Goal: Task Accomplishment & Management: Manage account settings

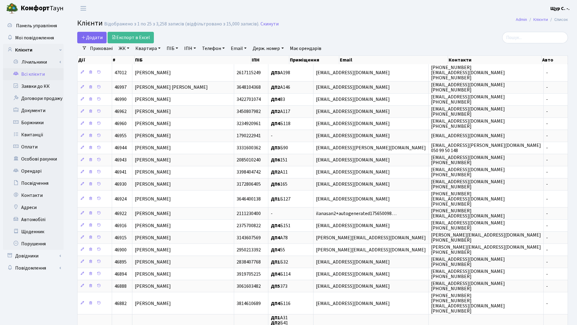
select select "25"
click at [153, 49] on link "Квартира" at bounding box center [148, 48] width 30 height 10
type input "75"
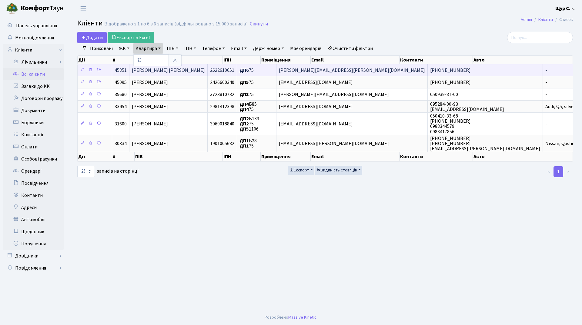
click at [177, 69] on span "Гроза Сергій Миколайович" at bounding box center [168, 70] width 73 height 7
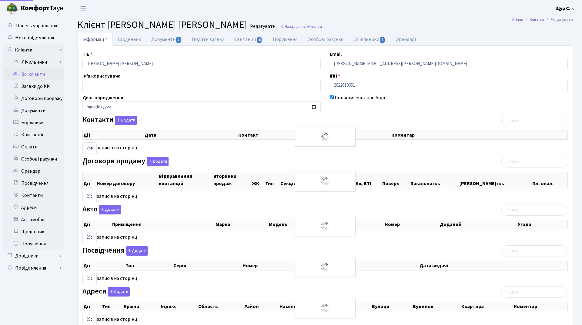
select select "25"
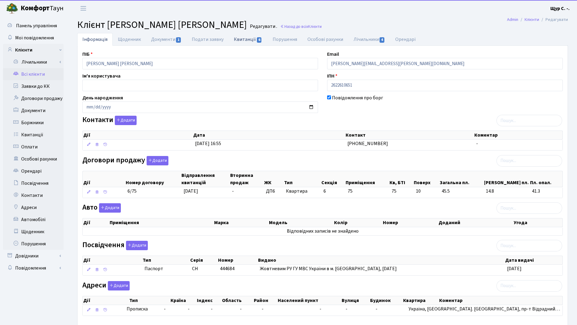
click at [245, 43] on link "Квитанції 6" at bounding box center [248, 39] width 38 height 12
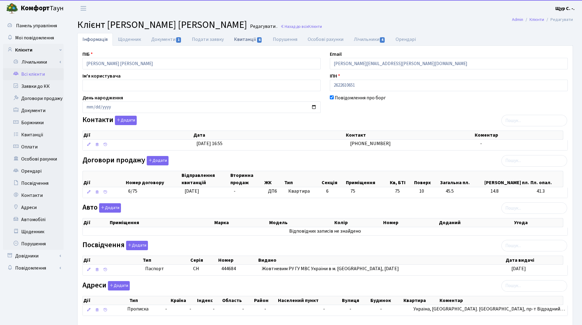
select select "25"
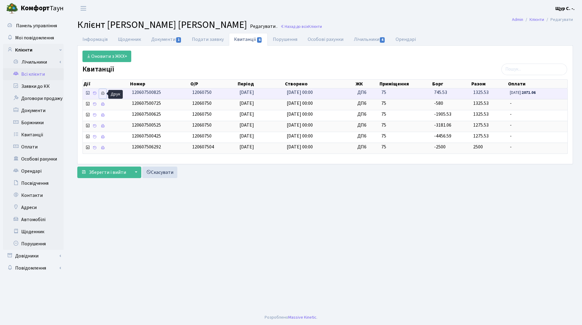
click at [102, 93] on icon at bounding box center [103, 93] width 4 height 4
click at [38, 74] on link "Всі клієнти" at bounding box center [33, 74] width 61 height 12
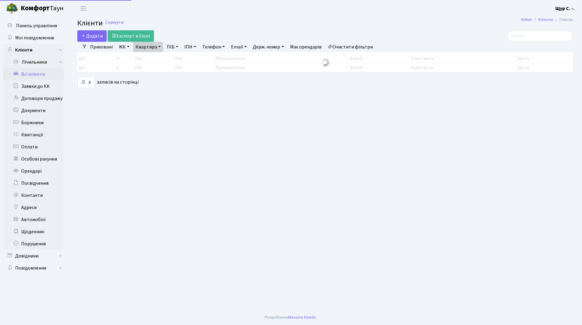
select select "25"
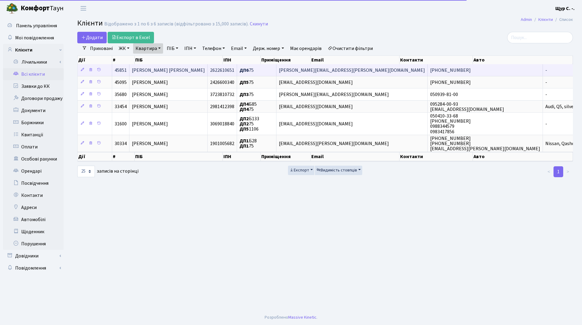
click at [171, 70] on span "Гроза Сергій Миколайович" at bounding box center [168, 70] width 73 height 7
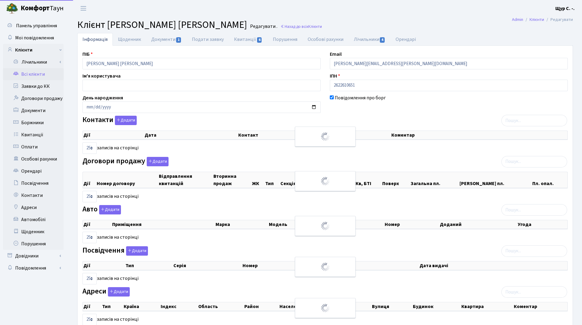
select select "25"
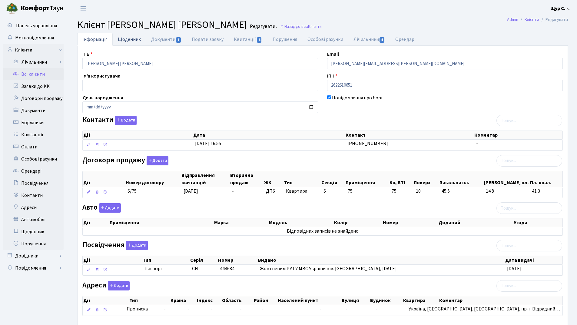
click at [131, 39] on link "Щоденник" at bounding box center [129, 39] width 33 height 12
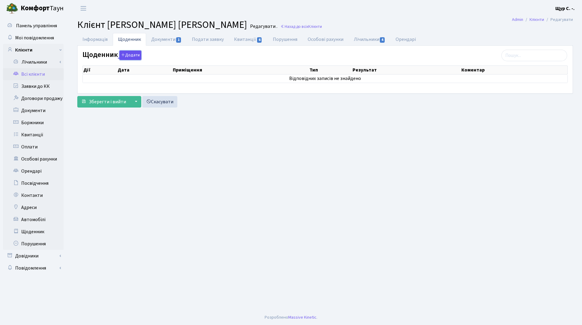
click at [128, 55] on button "Додати" at bounding box center [130, 55] width 22 height 9
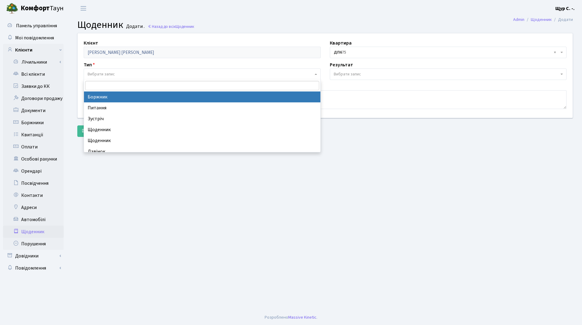
click at [113, 73] on span "Вибрати запис" at bounding box center [101, 74] width 27 height 6
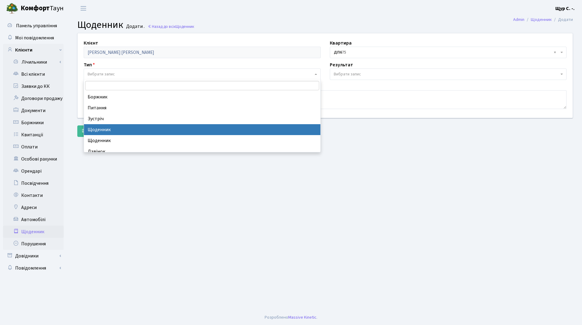
select select "11"
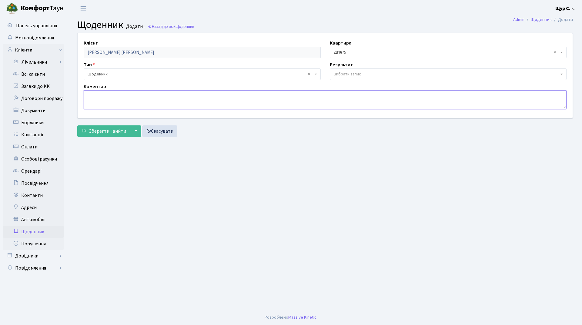
click at [101, 96] on textarea at bounding box center [325, 99] width 483 height 19
click at [50, 76] on link "Всі клієнти" at bounding box center [33, 74] width 61 height 12
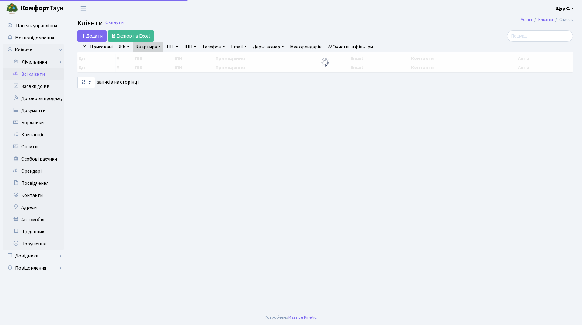
select select "25"
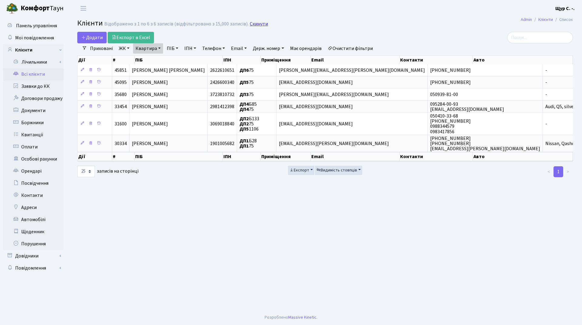
click at [250, 23] on link "Скинути" at bounding box center [259, 24] width 18 height 6
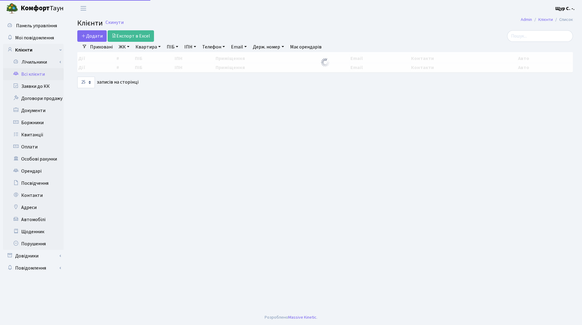
select select "25"
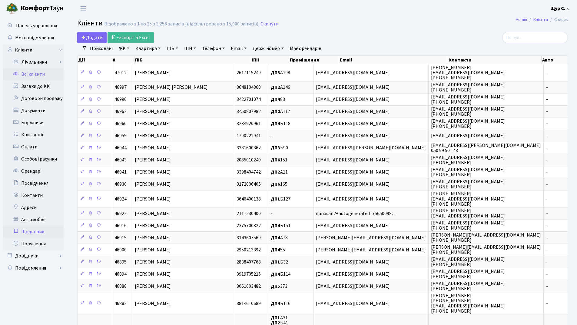
click at [42, 232] on link "Щоденник" at bounding box center [33, 232] width 61 height 12
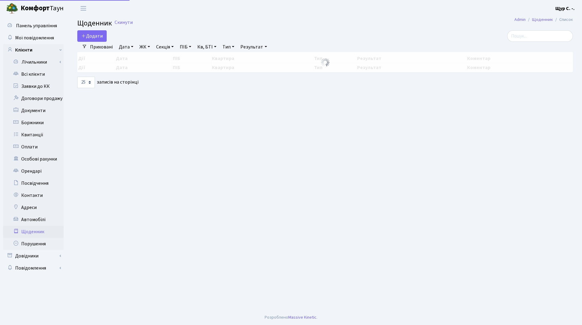
select select "25"
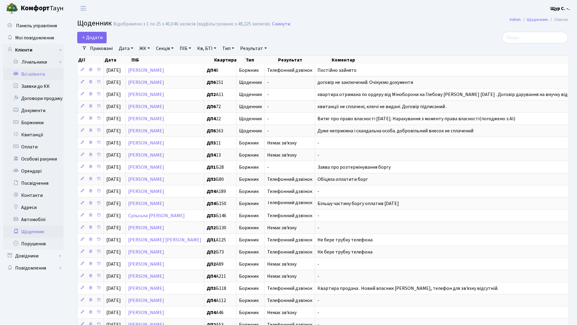
click at [47, 74] on link "Всі клієнти" at bounding box center [33, 74] width 61 height 12
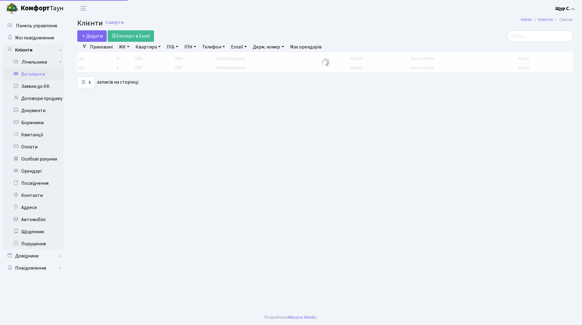
select select "25"
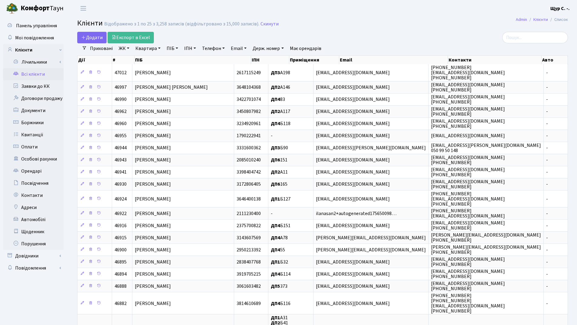
click at [149, 52] on link "Квартира" at bounding box center [148, 48] width 30 height 10
type input "86"
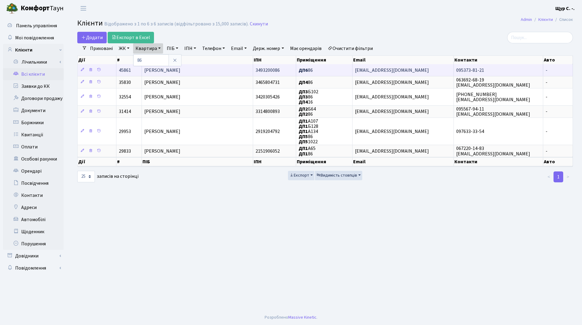
click at [180, 67] on span "[PERSON_NAME]" at bounding box center [162, 70] width 36 height 7
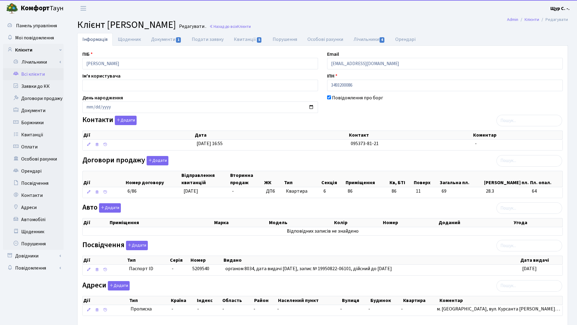
click at [33, 72] on link "Всі клієнти" at bounding box center [33, 74] width 61 height 12
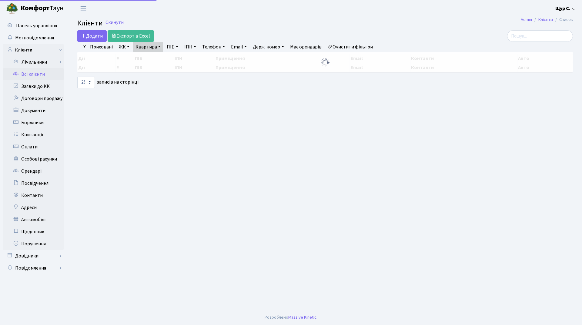
select select "25"
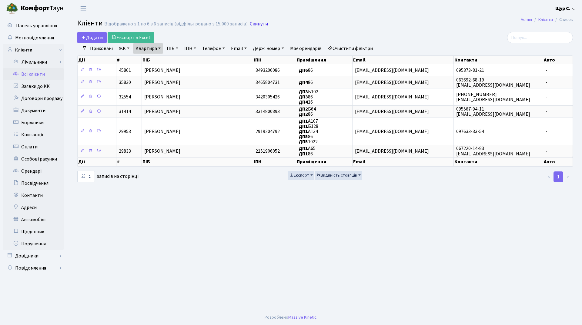
click at [256, 21] on link "Скинути" at bounding box center [259, 24] width 18 height 6
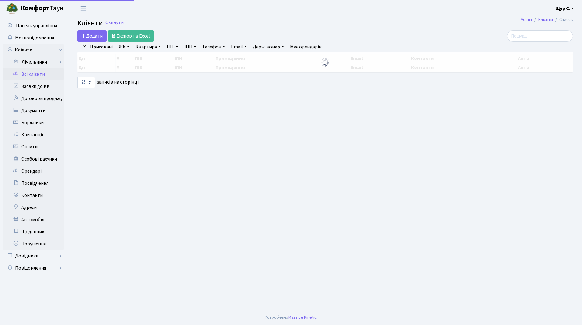
select select "25"
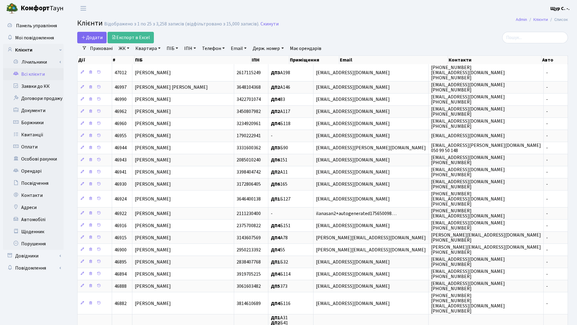
click at [151, 48] on link "Квартира" at bounding box center [148, 48] width 30 height 10
type input "301"
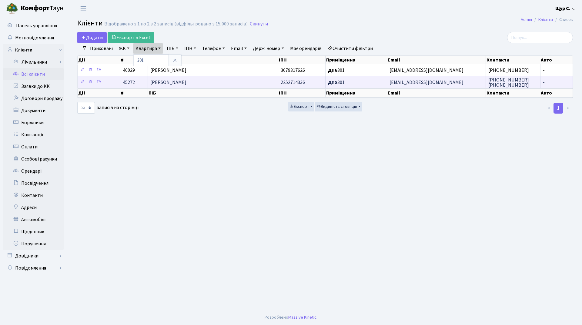
click at [182, 81] on span "[PERSON_NAME]" at bounding box center [168, 82] width 36 height 7
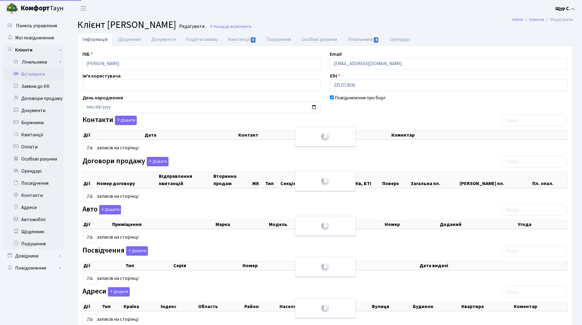
select select "25"
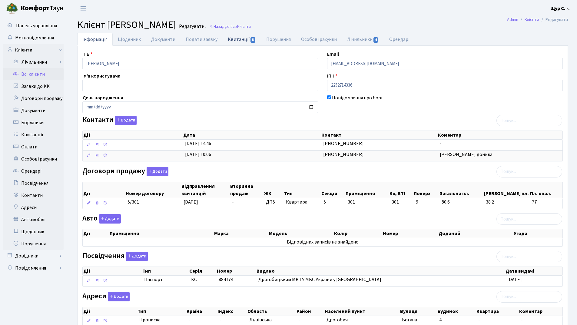
click at [238, 39] on link "Квитанції 5" at bounding box center [242, 39] width 38 height 12
select select "25"
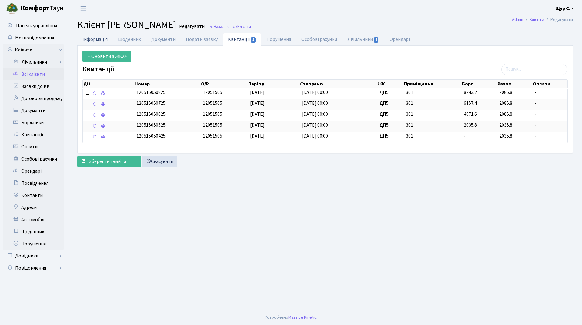
click at [94, 41] on link "Інформація" at bounding box center [94, 39] width 35 height 12
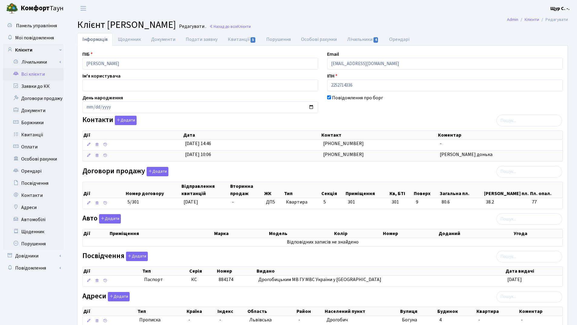
click at [42, 72] on link "Всі клієнти" at bounding box center [33, 74] width 61 height 12
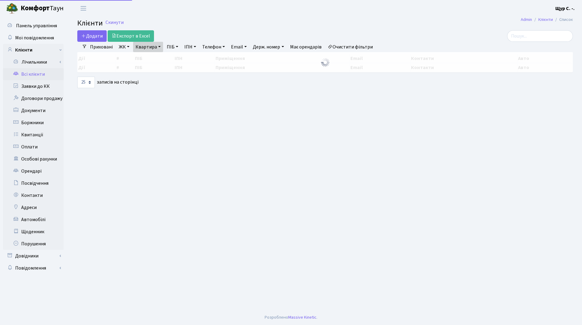
select select "25"
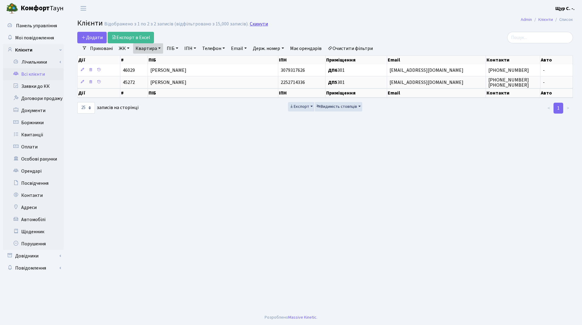
click at [258, 23] on link "Скинути" at bounding box center [259, 24] width 18 height 6
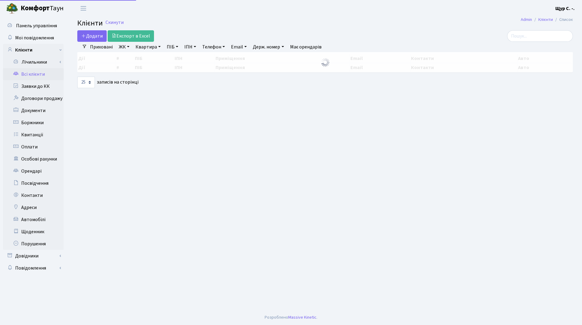
select select "25"
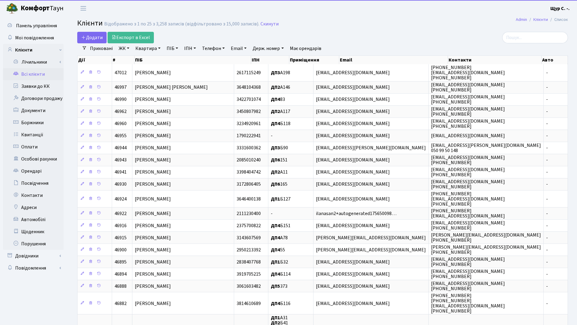
click at [172, 48] on link "ПІБ" at bounding box center [172, 48] width 16 height 10
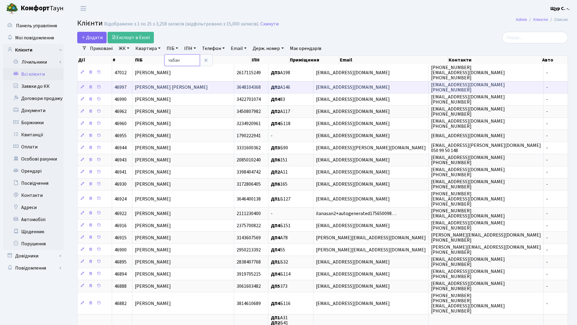
type input "чабан"
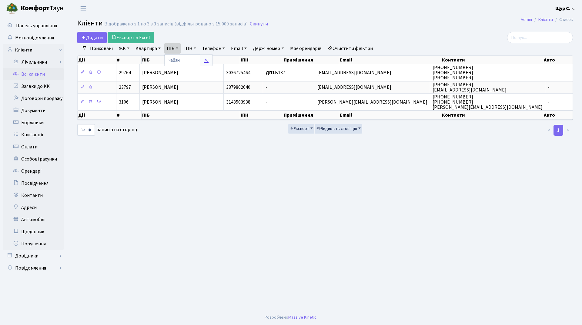
click at [203, 61] on link at bounding box center [206, 61] width 13 height 12
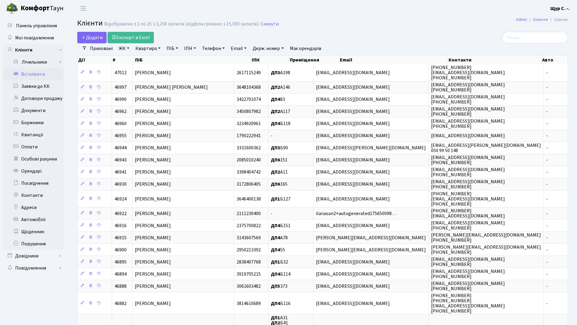
click at [143, 49] on link "Квартира" at bounding box center [148, 48] width 30 height 10
type input "301"
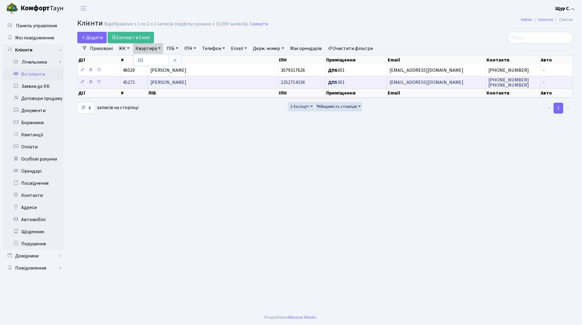
click at [181, 85] on span "[PERSON_NAME]" at bounding box center [168, 82] width 36 height 7
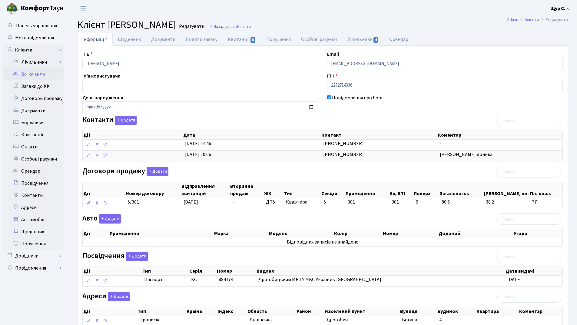
click at [28, 72] on link "Всі клієнти" at bounding box center [33, 74] width 61 height 12
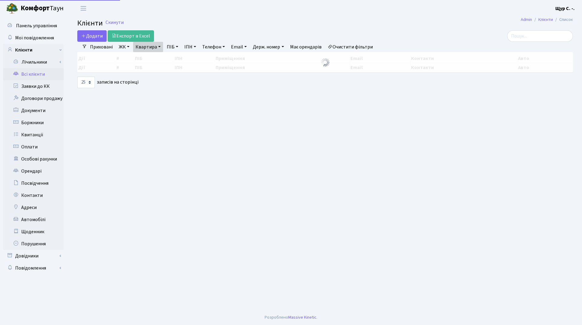
select select "25"
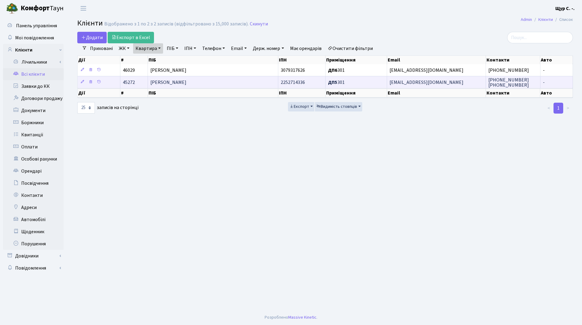
click at [167, 83] on span "[PERSON_NAME]" at bounding box center [168, 82] width 36 height 7
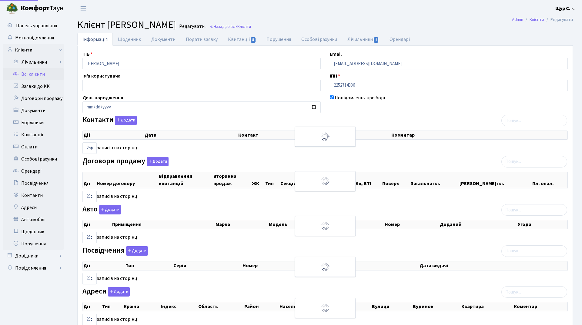
select select "25"
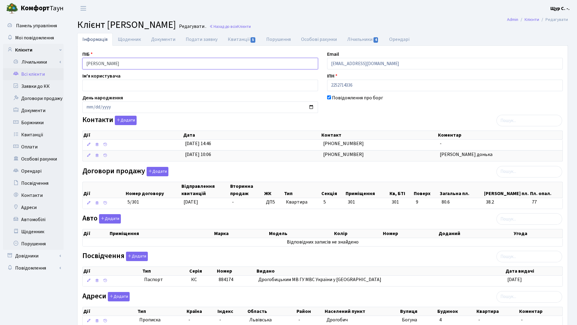
drag, startPoint x: 151, startPoint y: 65, endPoint x: 80, endPoint y: 64, distance: 70.6
click at [80, 64] on div "ПІБ Харковець Віктор Петрович" at bounding box center [200, 60] width 245 height 19
click at [335, 17] on main "Admin Клієнти Редагувати Клієнт Харковець Віктор Петрович Редагувати . Назад до…" at bounding box center [322, 185] width 509 height 337
click at [155, 42] on link "Документи" at bounding box center [163, 39] width 35 height 12
select select "25"
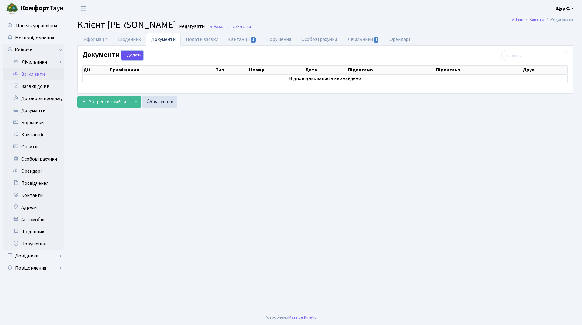
click at [134, 52] on button "Додати" at bounding box center [132, 55] width 22 height 9
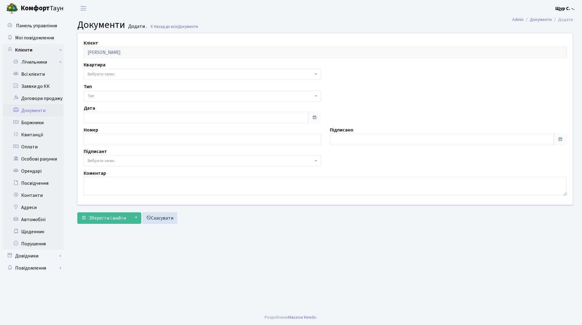
click at [125, 74] on span "Вибрати запис" at bounding box center [200, 74] width 225 height 6
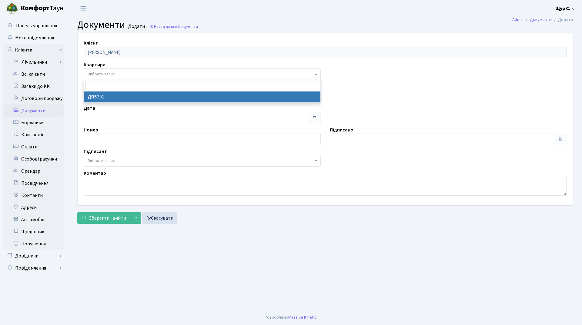
select select "175672"
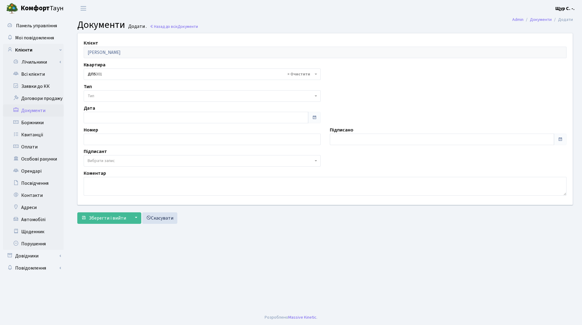
click at [120, 97] on span "Тип" at bounding box center [200, 96] width 225 height 6
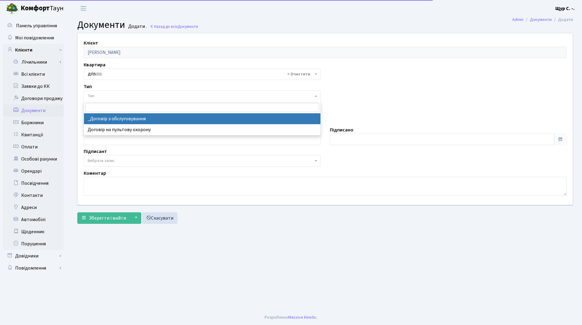
select select "289"
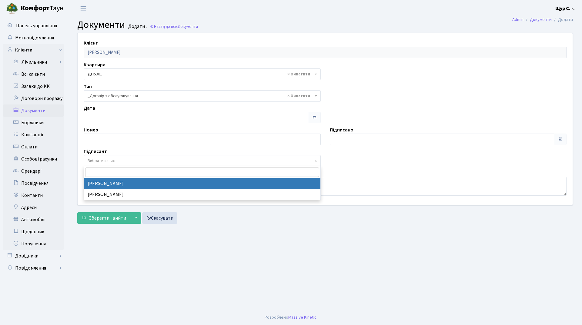
click at [122, 161] on span "Вибрати запис" at bounding box center [200, 161] width 225 height 6
select select "74"
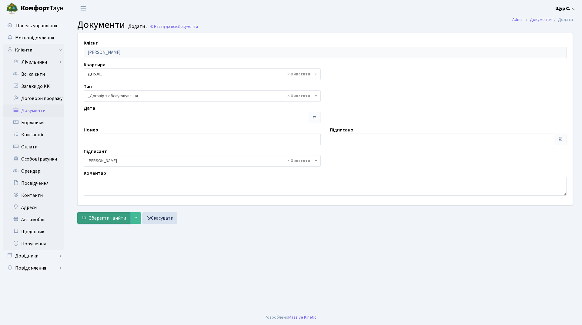
click at [109, 218] on span "Зберегти і вийти" at bounding box center [107, 218] width 37 height 7
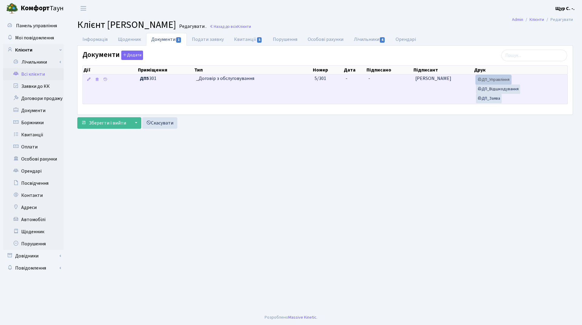
click at [502, 77] on link "ДП_Управління" at bounding box center [493, 79] width 35 height 9
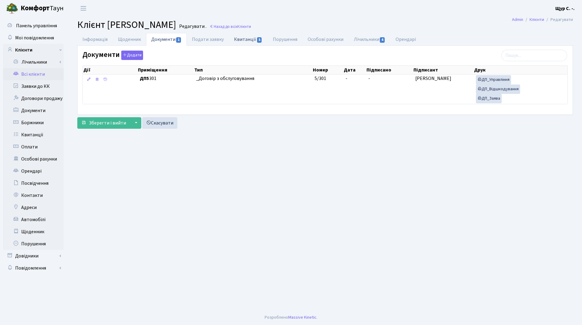
click at [249, 39] on link "Квитанції 5" at bounding box center [248, 39] width 38 height 12
select select "25"
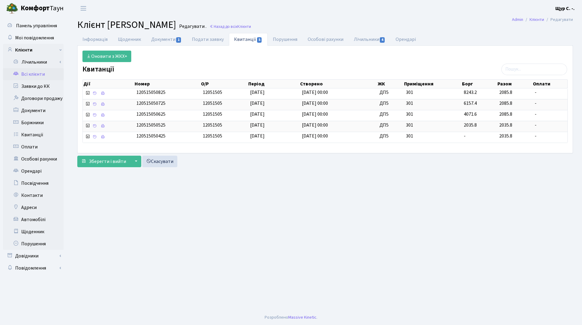
click at [32, 76] on link "Всі клієнти" at bounding box center [33, 74] width 61 height 12
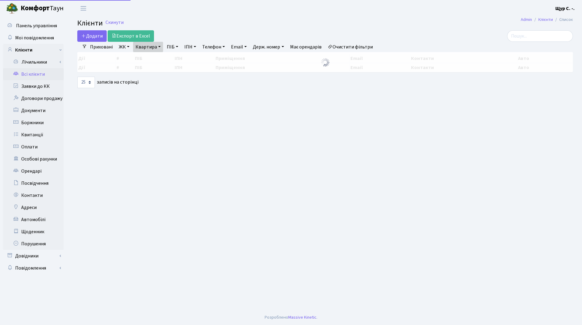
select select "25"
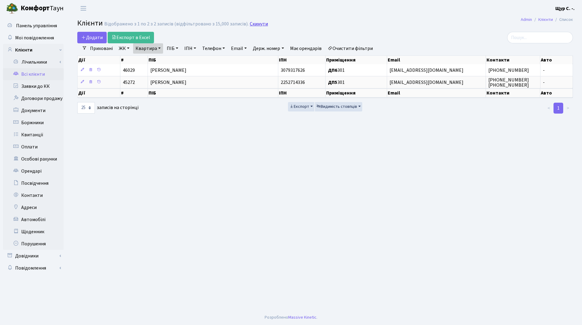
click at [258, 24] on link "Скинути" at bounding box center [259, 24] width 18 height 6
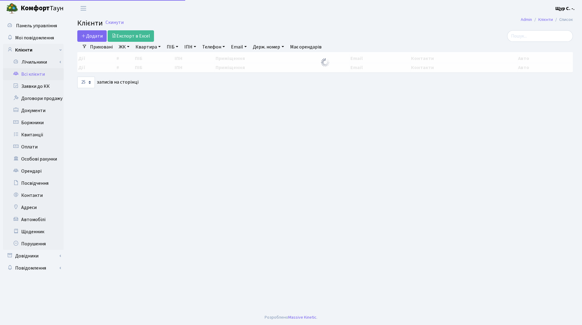
select select "25"
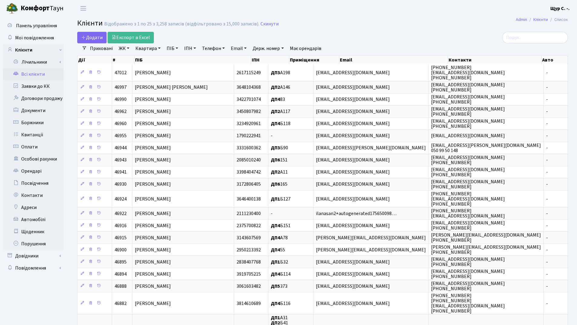
click at [215, 48] on link "Телефон" at bounding box center [214, 48] width 28 height 10
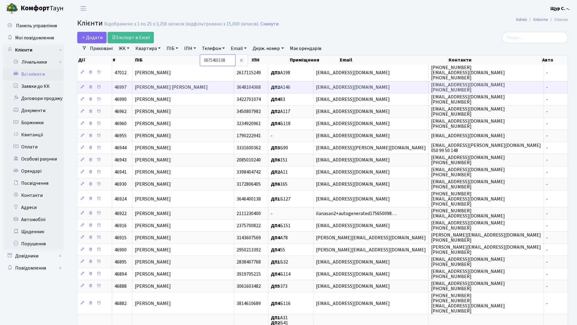
type input "0675465108"
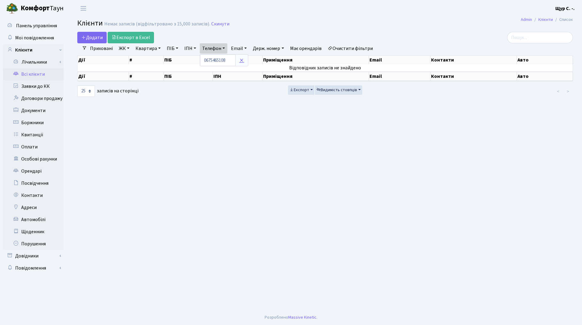
click at [243, 60] on icon at bounding box center [241, 60] width 5 height 5
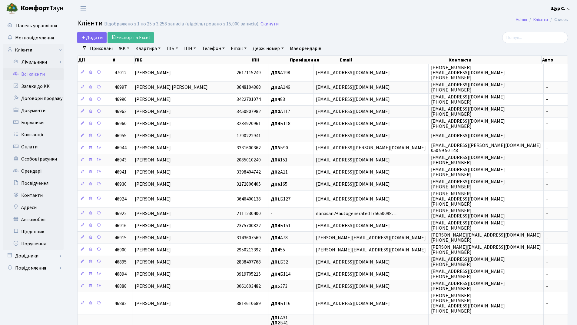
click at [146, 47] on link "Квартира" at bounding box center [148, 48] width 30 height 10
type input "301"
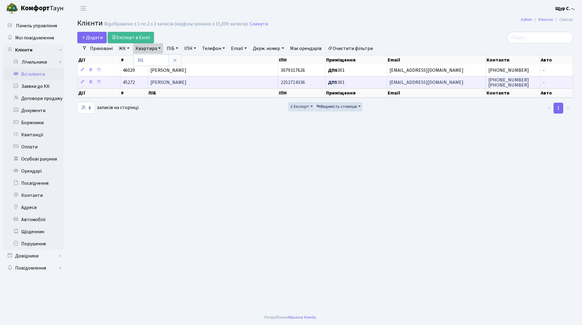
click at [185, 85] on span "[PERSON_NAME]" at bounding box center [168, 82] width 36 height 7
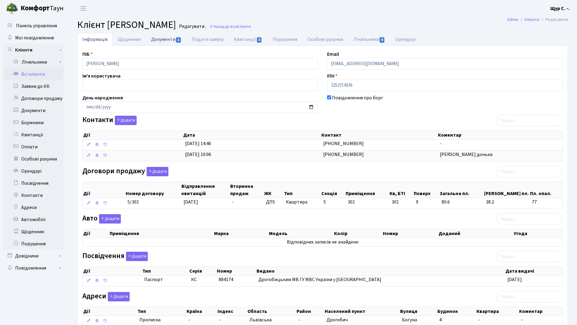
click at [170, 42] on link "Документи 1" at bounding box center [166, 39] width 41 height 12
select select "25"
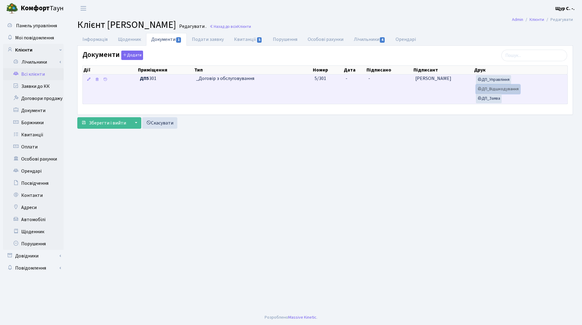
click at [510, 89] on link "ДП_Відшкодування" at bounding box center [498, 89] width 44 height 9
click at [483, 96] on link "ДП_Заява" at bounding box center [489, 98] width 26 height 9
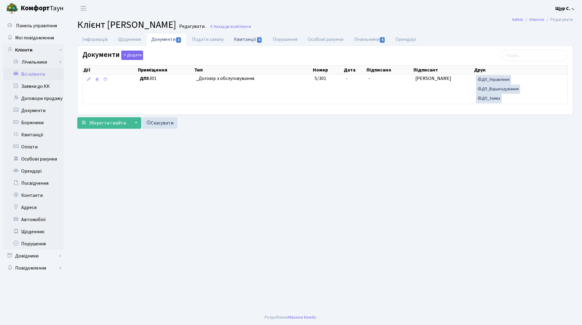
click at [251, 41] on link "Квитанції 5" at bounding box center [248, 39] width 38 height 12
select select "25"
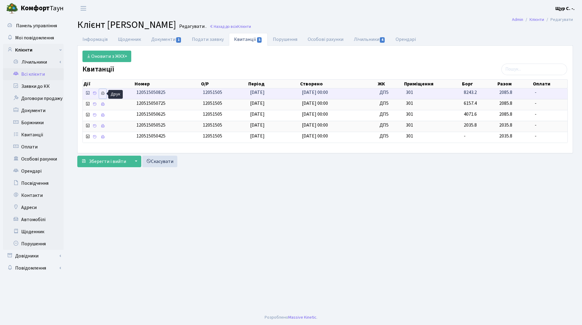
click at [101, 93] on icon at bounding box center [103, 93] width 4 height 4
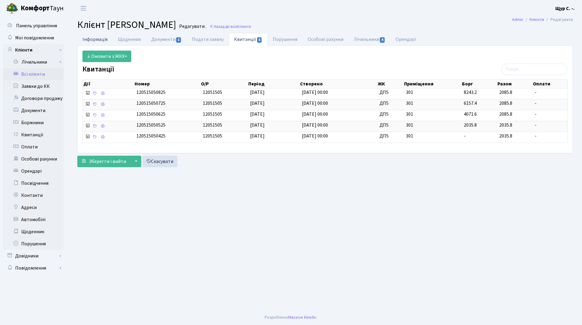
click at [93, 39] on link "Інформація" at bounding box center [94, 39] width 35 height 12
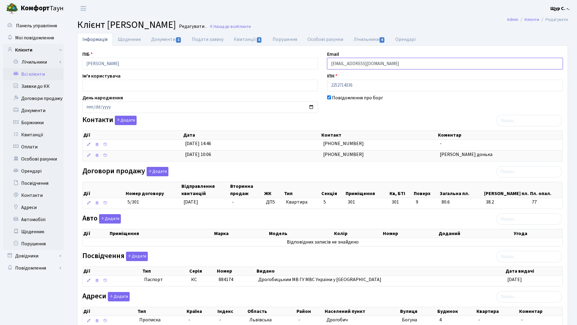
drag, startPoint x: 394, startPoint y: 63, endPoint x: 319, endPoint y: 66, distance: 75.2
click at [319, 66] on div "ПІБ Харковець Віктор Петрович Email Galina.gorenok@gmail.com Ім'я користувача І…" at bounding box center [323, 191] width 490 height 281
click at [457, 26] on h2 "Клієнт Харковець Віктор Петрович Редагувати . Назад до всіх Клієнти" at bounding box center [322, 25] width 491 height 12
click at [242, 40] on link "Квитанції 5" at bounding box center [248, 39] width 38 height 12
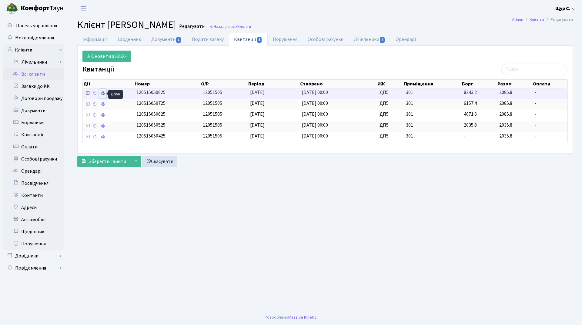
click at [101, 93] on icon at bounding box center [103, 93] width 4 height 4
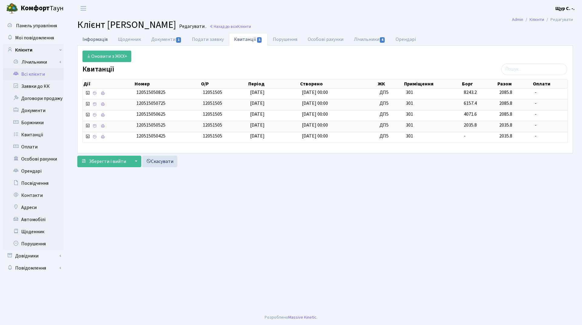
click at [86, 41] on link "Інформація" at bounding box center [94, 39] width 35 height 12
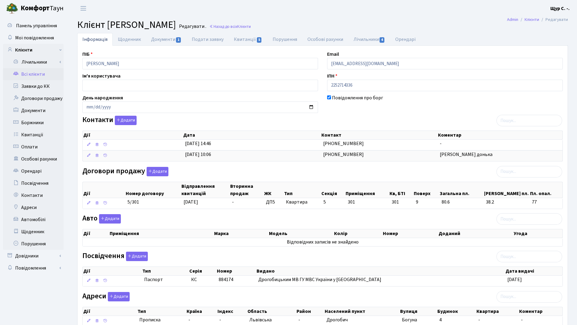
click at [49, 76] on link "Всі клієнти" at bounding box center [33, 74] width 61 height 12
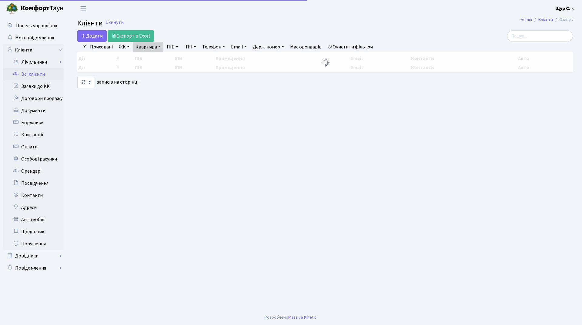
select select "25"
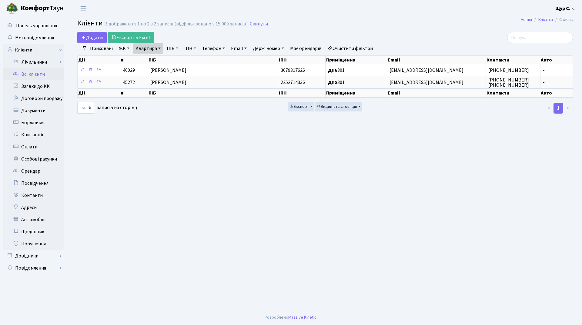
click at [157, 48] on link "Квартира" at bounding box center [148, 48] width 30 height 10
click at [155, 59] on input "301" at bounding box center [150, 61] width 35 height 12
type input "3"
type input "170"
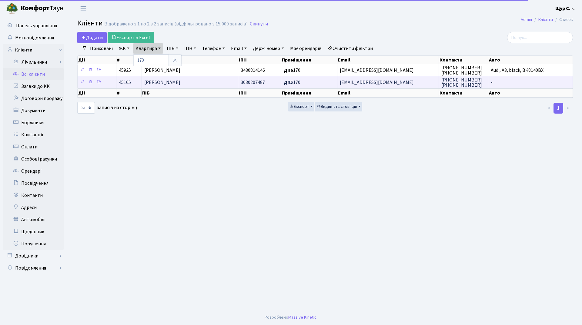
click at [168, 81] on span "Патіюк Ірина Левківна" at bounding box center [162, 82] width 36 height 7
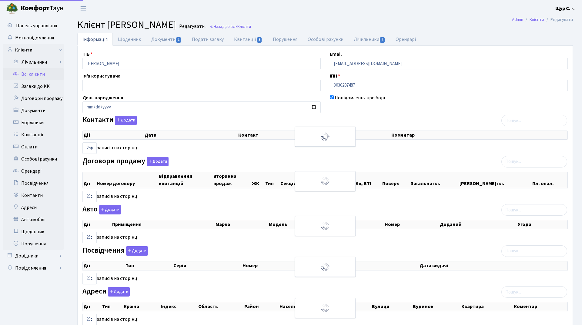
select select "25"
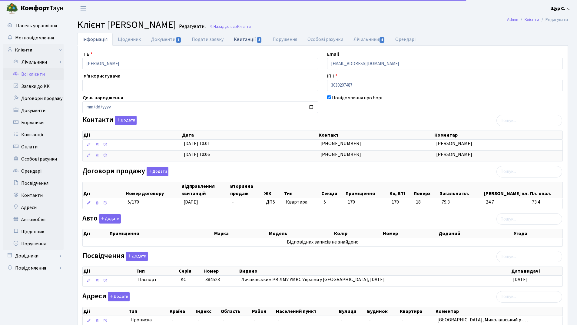
click at [241, 40] on link "Квитанції 5" at bounding box center [248, 39] width 38 height 12
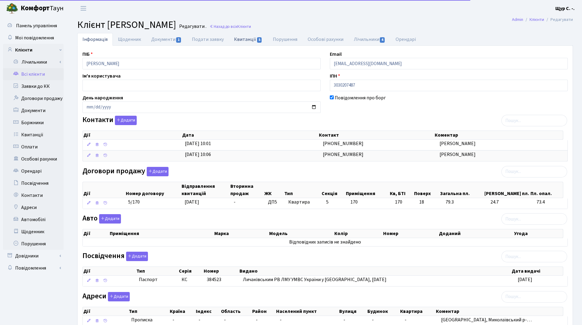
select select "25"
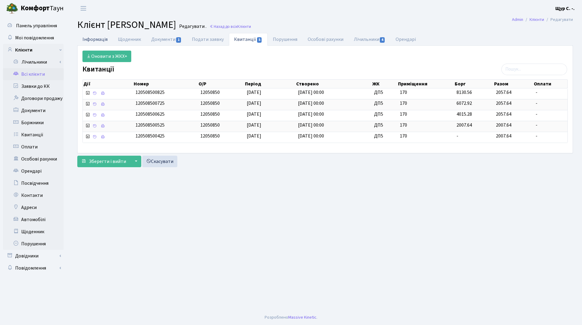
click at [90, 37] on link "Інформація" at bounding box center [94, 39] width 35 height 12
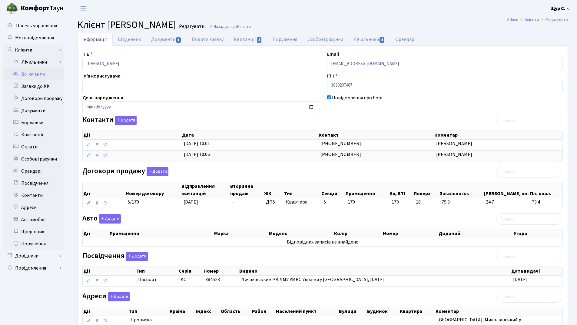
click at [43, 75] on link "Всі клієнти" at bounding box center [33, 74] width 61 height 12
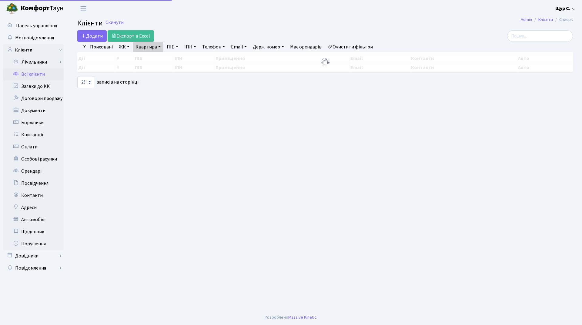
select select "25"
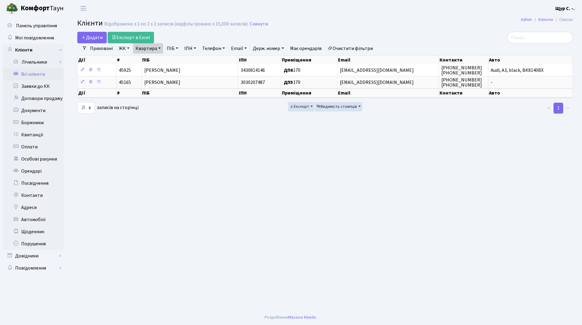
click at [160, 50] on link "Квартира" at bounding box center [148, 48] width 30 height 10
click at [158, 60] on input "170" at bounding box center [150, 61] width 35 height 12
type input "1"
type input "351"
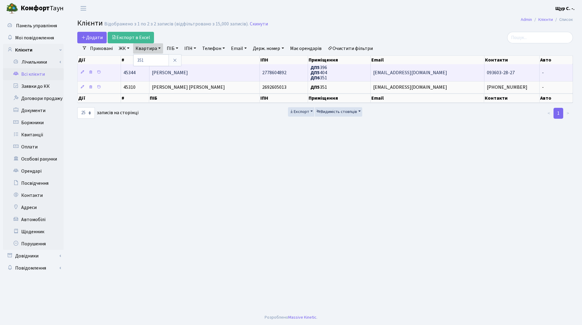
click at [188, 72] on span "[PERSON_NAME]" at bounding box center [170, 72] width 36 height 7
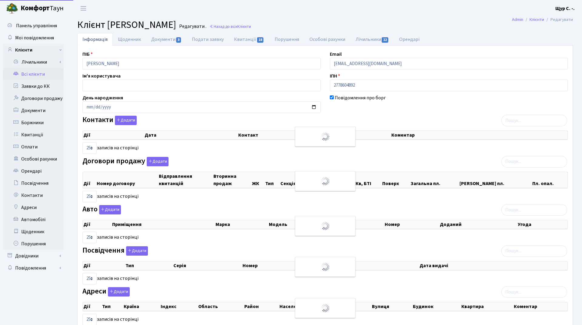
select select "25"
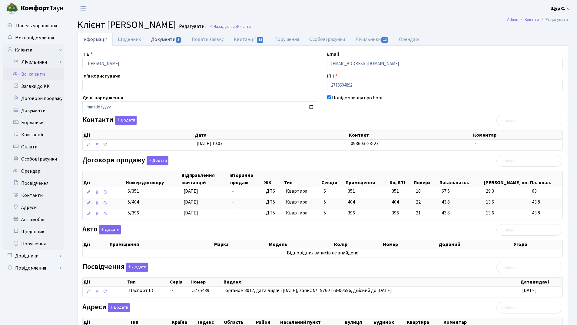
click at [158, 35] on link "Документи 3" at bounding box center [166, 39] width 41 height 12
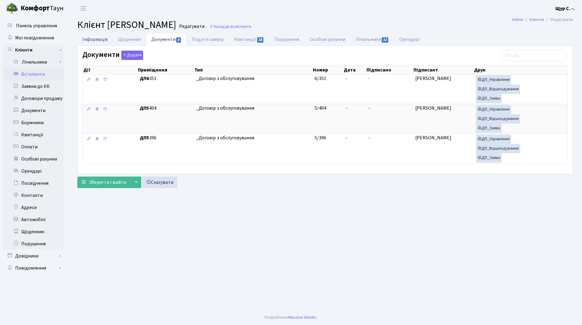
click at [89, 37] on link "Інформація" at bounding box center [94, 39] width 35 height 12
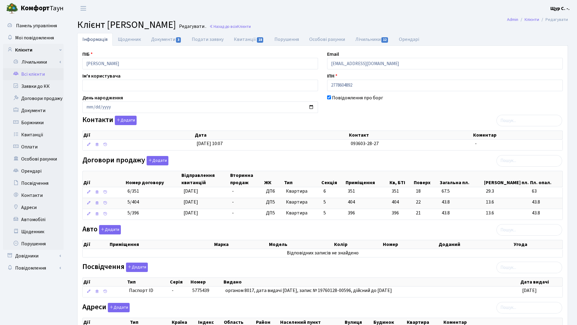
click at [40, 76] on link "Всі клієнти" at bounding box center [33, 74] width 61 height 12
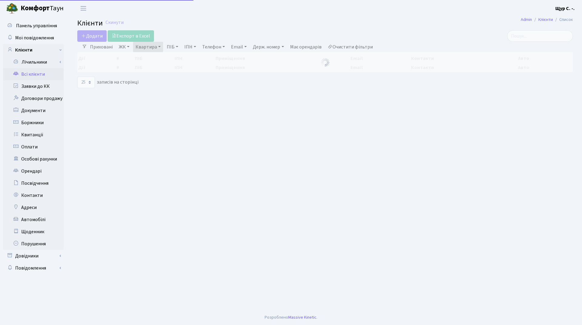
select select "25"
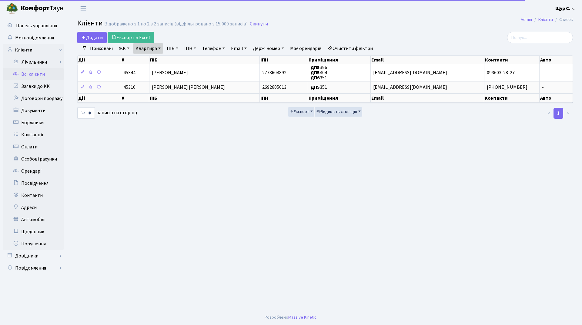
click at [158, 48] on link "Квартира" at bounding box center [148, 48] width 30 height 10
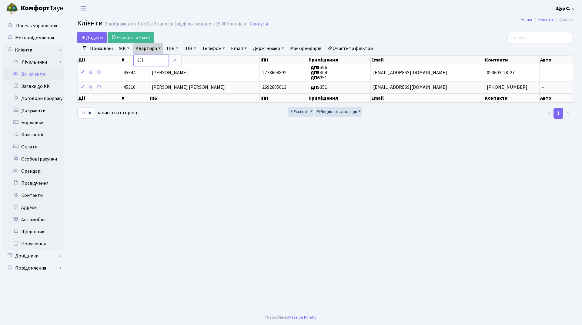
click at [156, 58] on input "351" at bounding box center [150, 61] width 35 height 12
type input "301"
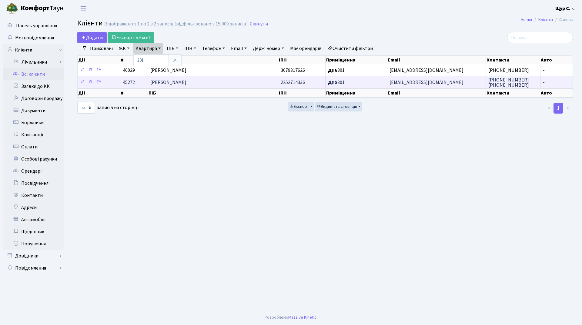
click at [161, 80] on span "[PERSON_NAME]" at bounding box center [168, 82] width 36 height 7
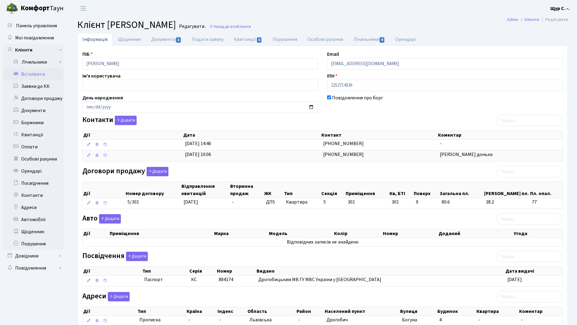
click at [42, 75] on link "Всі клієнти" at bounding box center [33, 74] width 61 height 12
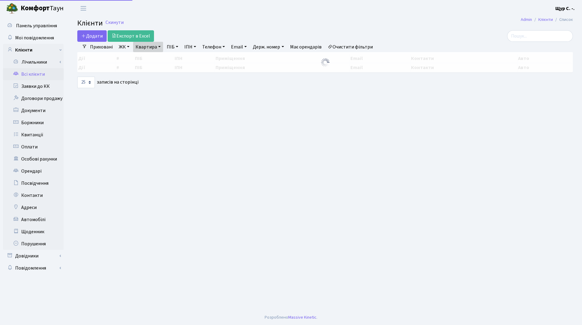
select select "25"
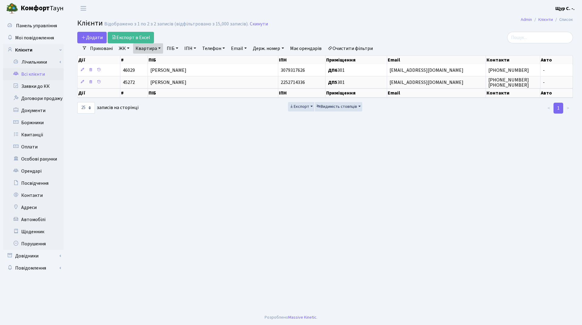
click at [156, 49] on link "Квартира" at bounding box center [148, 48] width 30 height 10
click at [155, 61] on input "301" at bounding box center [150, 61] width 35 height 12
type input "3"
type input "51"
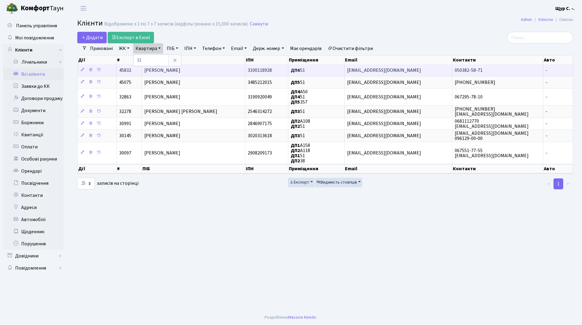
click at [180, 68] on span "[PERSON_NAME]" at bounding box center [162, 70] width 36 height 7
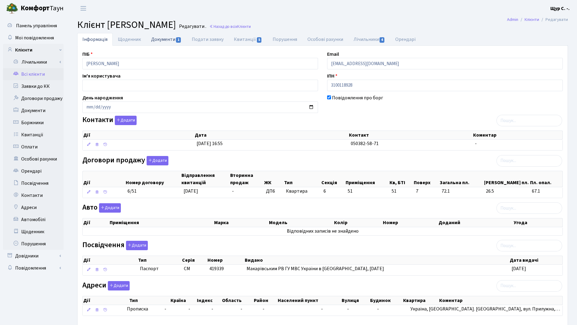
click at [160, 42] on link "Документи 1" at bounding box center [166, 39] width 41 height 12
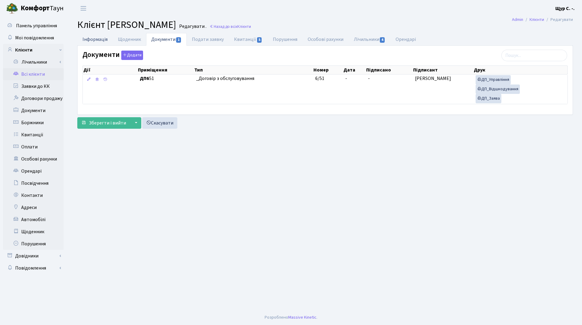
click at [91, 43] on link "Інформація" at bounding box center [94, 39] width 35 height 12
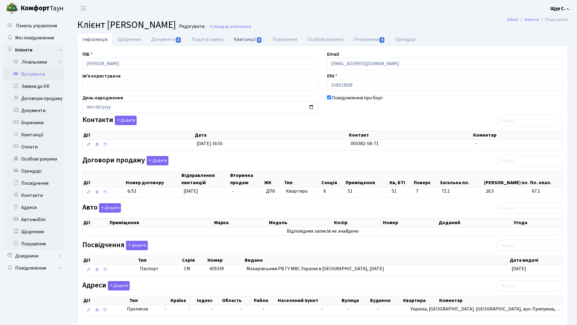
click at [243, 42] on link "Квитанції 5" at bounding box center [248, 39] width 38 height 12
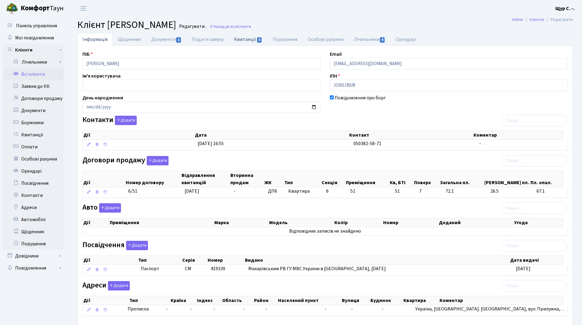
select select "25"
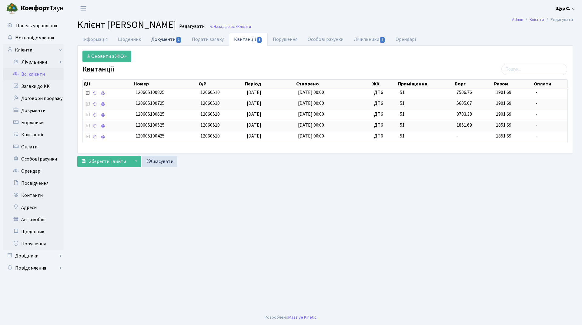
click at [154, 37] on link "Документи 1" at bounding box center [166, 39] width 41 height 12
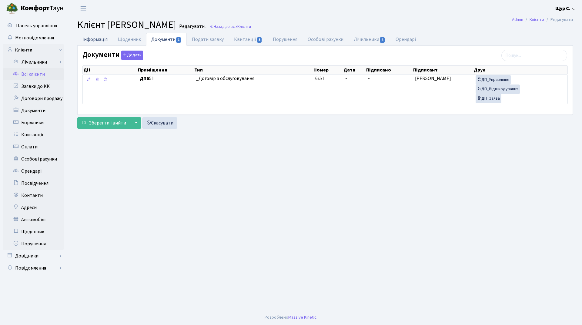
click at [83, 37] on link "Інформація" at bounding box center [94, 39] width 35 height 12
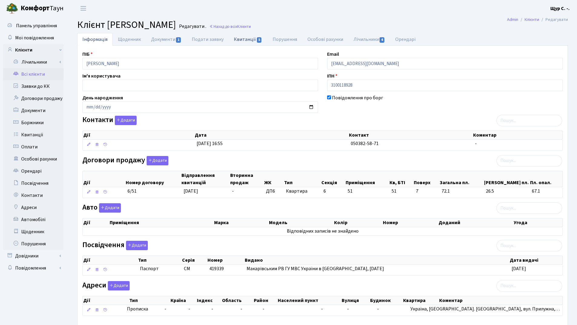
click at [245, 37] on link "Квитанції 5" at bounding box center [248, 39] width 38 height 12
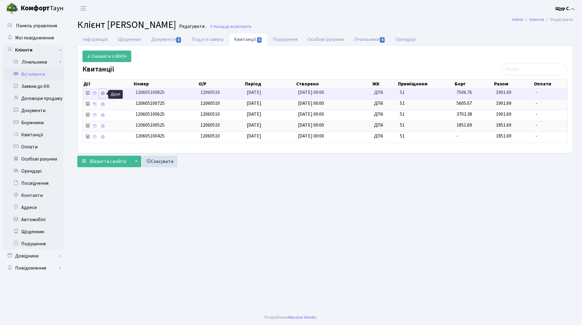
click at [102, 93] on icon at bounding box center [103, 93] width 4 height 4
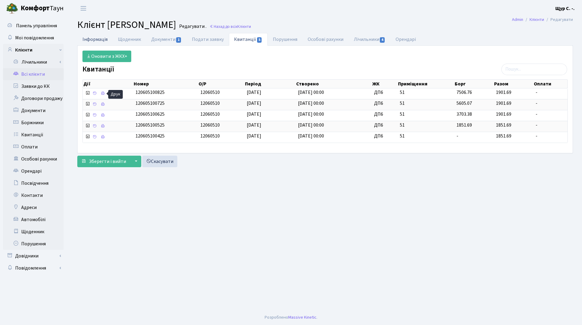
click at [92, 40] on link "Інформація" at bounding box center [94, 39] width 35 height 12
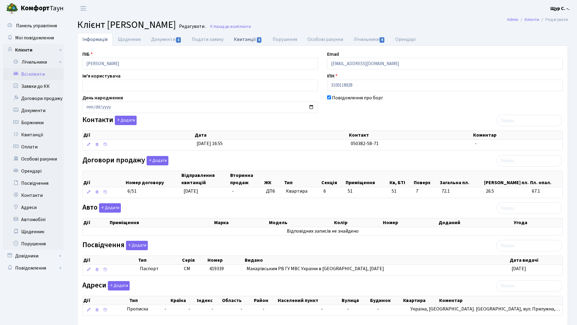
click at [249, 40] on link "Квитанції 5" at bounding box center [248, 39] width 38 height 12
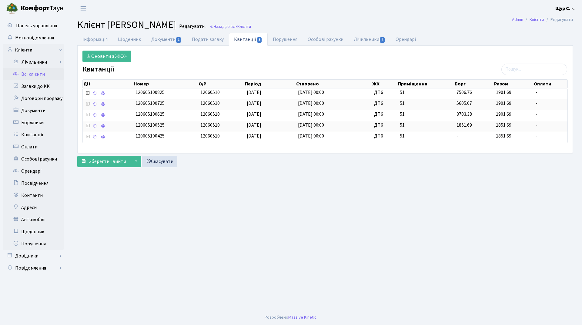
click at [30, 76] on link "Всі клієнти" at bounding box center [33, 74] width 61 height 12
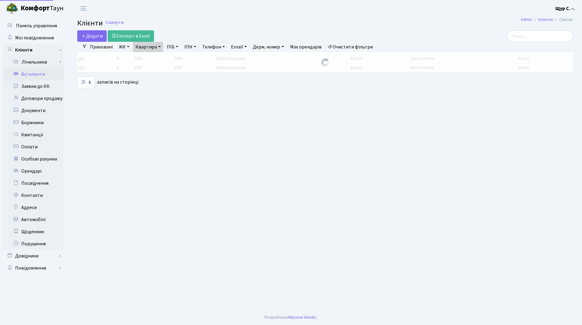
select select "25"
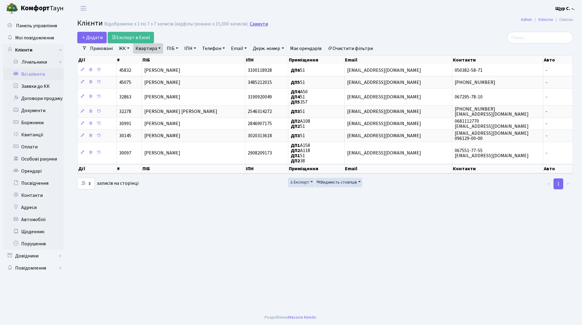
click at [258, 25] on link "Скинути" at bounding box center [259, 24] width 18 height 6
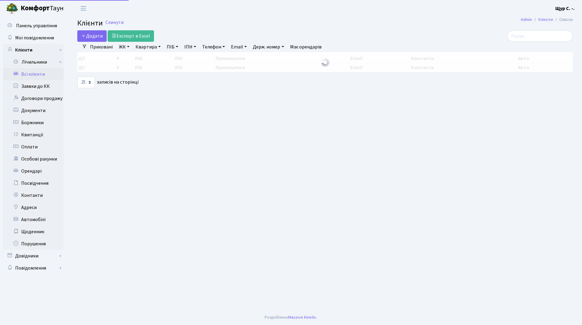
select select "25"
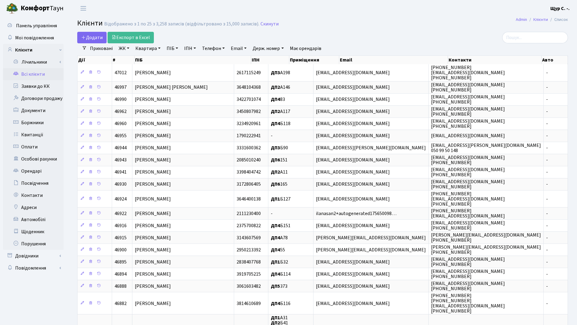
click at [147, 50] on link "Квартира" at bounding box center [148, 48] width 30 height 10
type input "51"
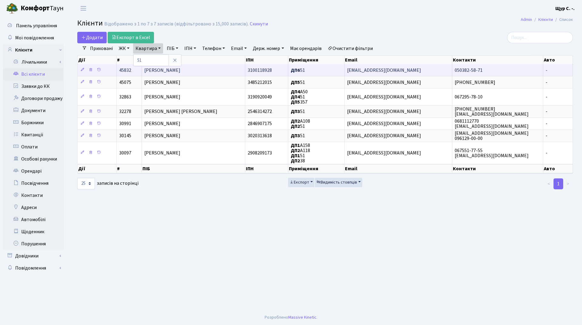
click at [209, 70] on td "[PERSON_NAME]" at bounding box center [193, 70] width 103 height 12
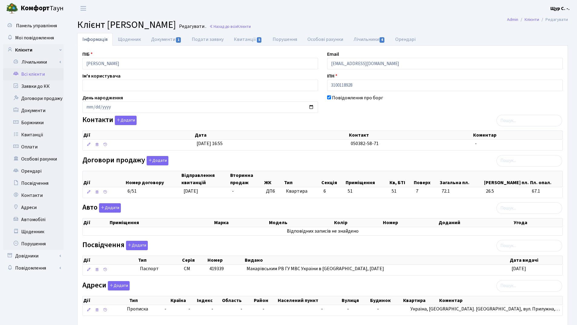
click at [37, 73] on link "Всі клієнти" at bounding box center [33, 74] width 61 height 12
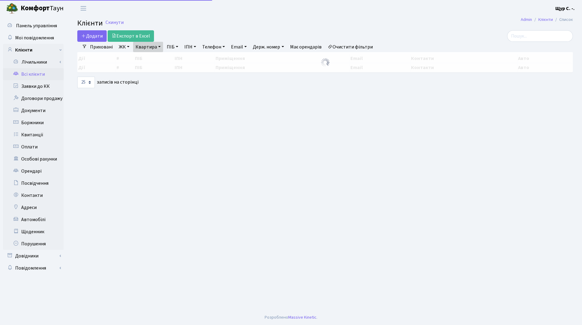
select select "25"
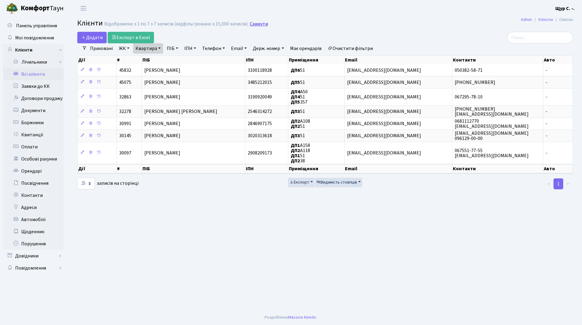
click at [256, 27] on link "Скинути" at bounding box center [259, 24] width 18 height 6
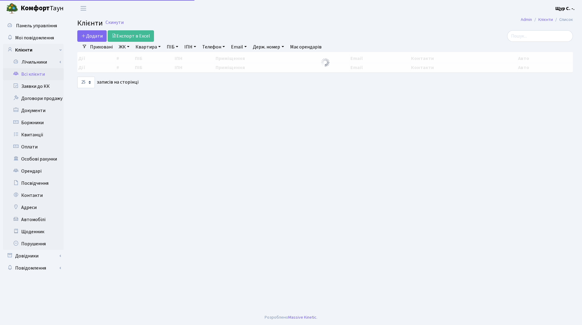
select select "25"
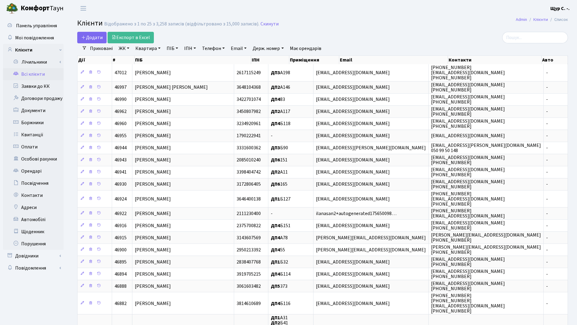
click at [139, 48] on link "Квартира" at bounding box center [148, 48] width 30 height 10
type input "а112"
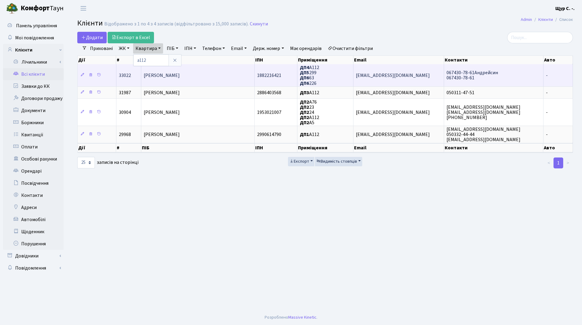
click at [198, 81] on td "Борисяк Валентина Іванівна" at bounding box center [197, 75] width 113 height 22
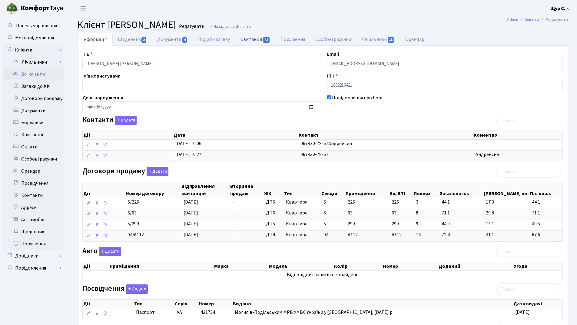
click at [246, 40] on link "Квитанції 42" at bounding box center [255, 39] width 40 height 12
select select "25"
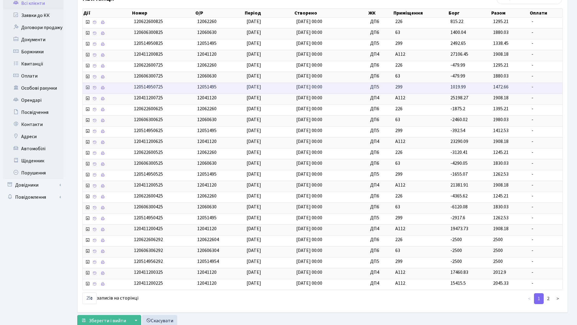
scroll to position [91, 0]
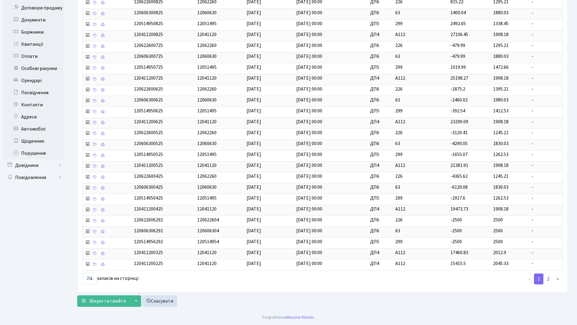
click at [546, 279] on link "2" at bounding box center [548, 279] width 10 height 11
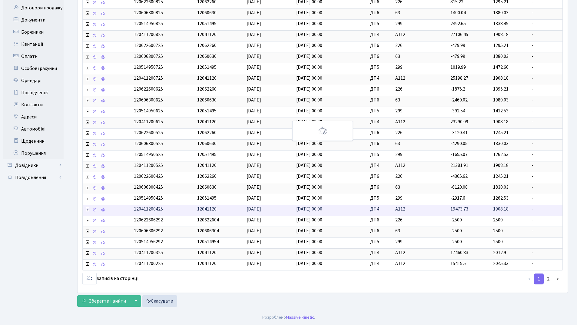
scroll to position [17, 0]
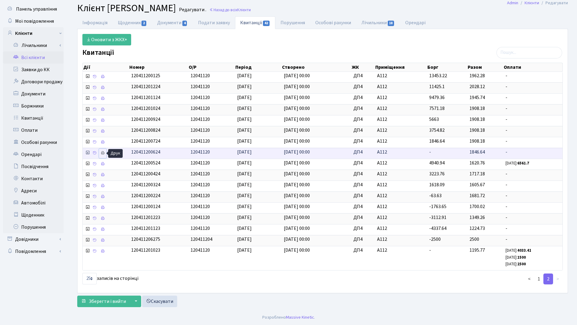
click at [103, 153] on icon at bounding box center [103, 153] width 4 height 4
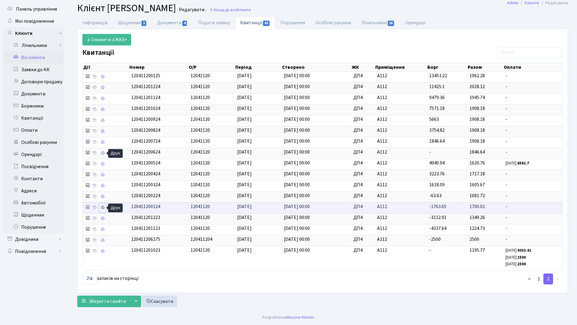
click at [100, 207] on link at bounding box center [102, 207] width 7 height 9
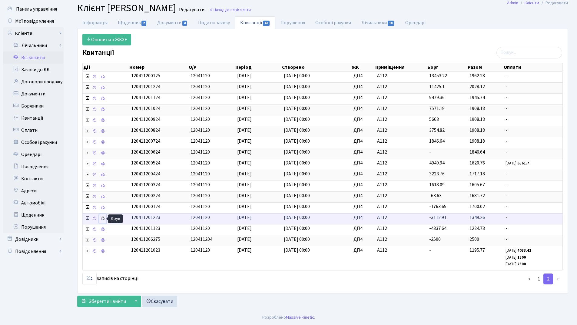
click at [102, 218] on icon at bounding box center [103, 218] width 4 height 4
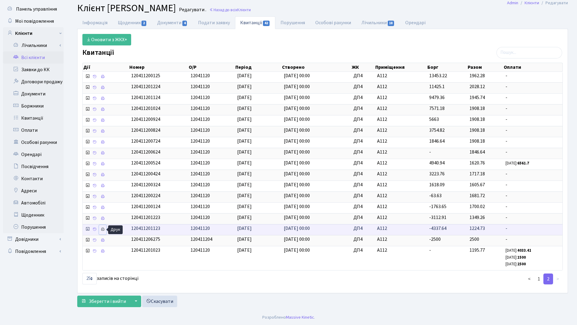
click at [102, 229] on icon at bounding box center [103, 229] width 4 height 4
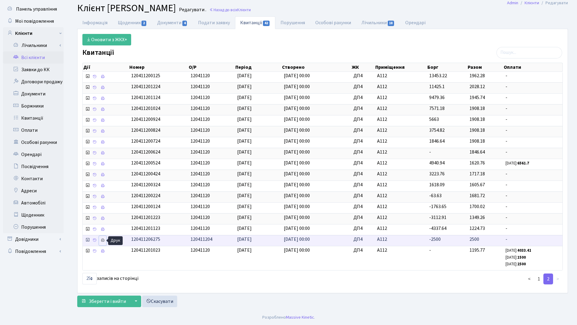
click at [101, 240] on icon at bounding box center [103, 240] width 4 height 4
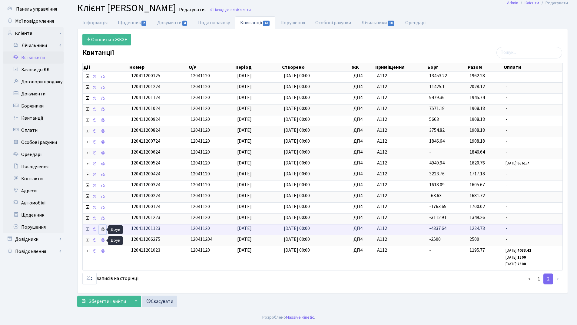
click at [101, 229] on icon at bounding box center [103, 229] width 4 height 4
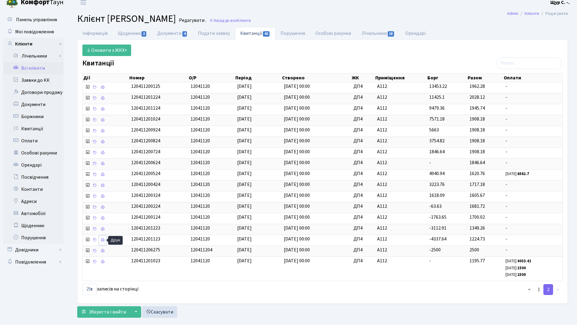
scroll to position [0, 0]
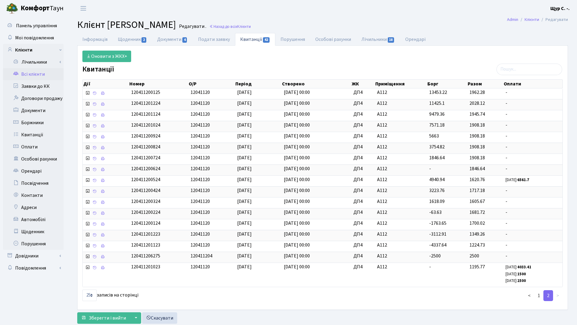
click at [40, 71] on link "Всі клієнти" at bounding box center [33, 74] width 61 height 12
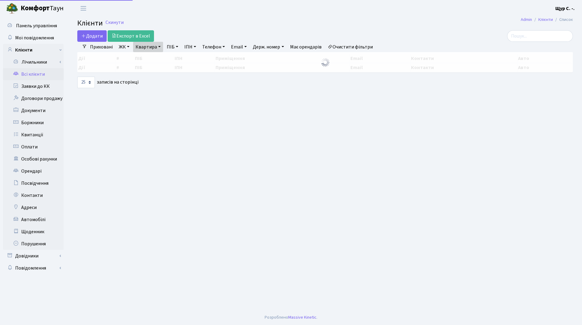
select select "25"
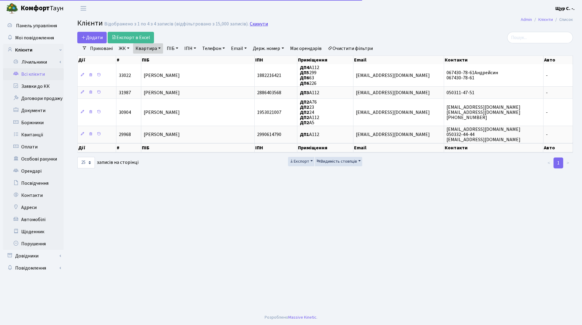
click at [258, 23] on link "Скинути" at bounding box center [259, 24] width 18 height 6
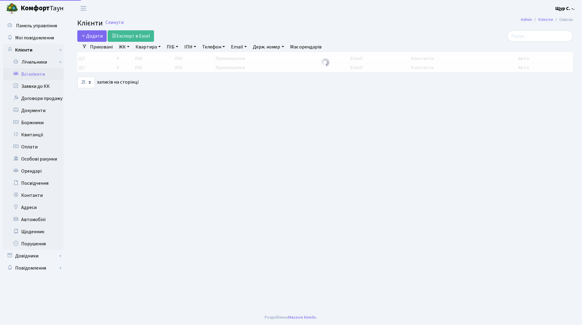
select select "25"
